Goal: Information Seeking & Learning: Learn about a topic

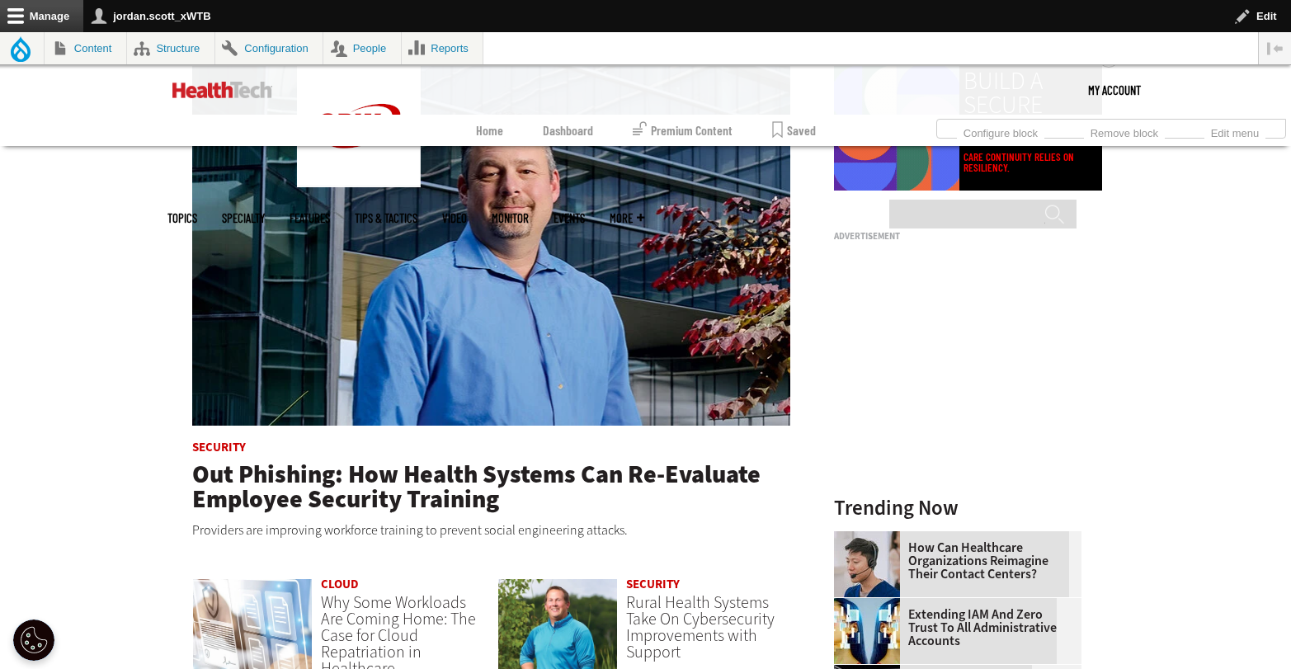
scroll to position [1129, 0]
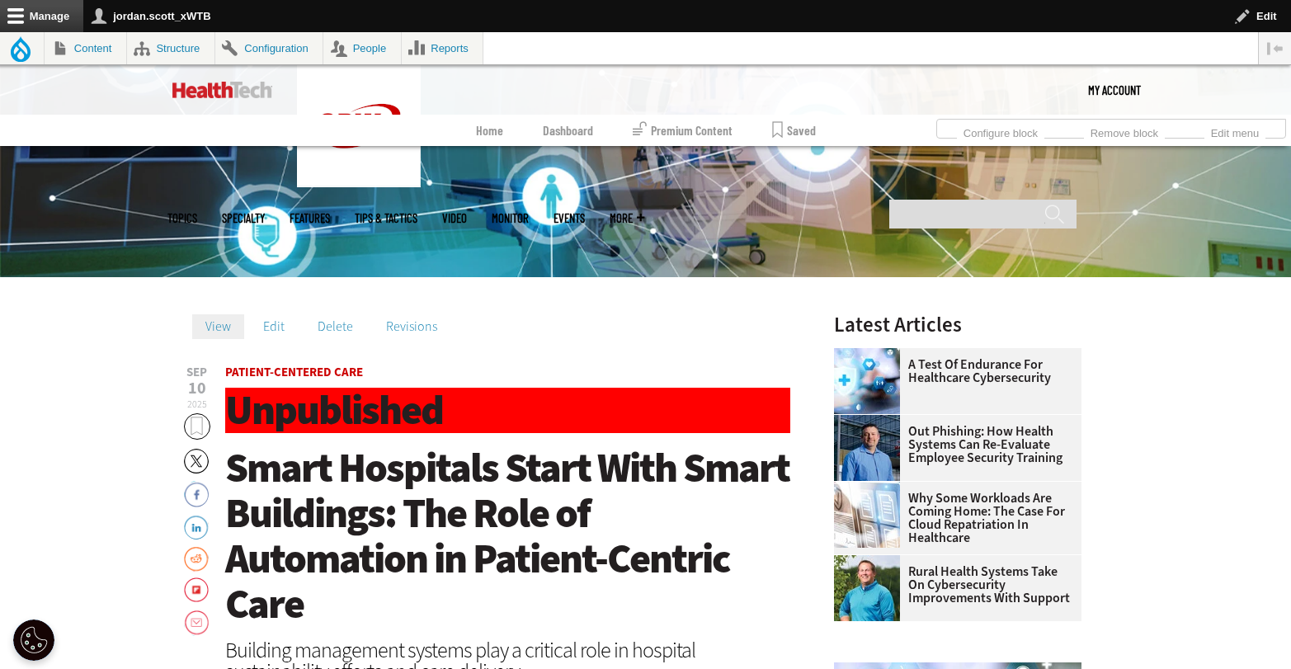
scroll to position [661, 0]
